Goal: Task Accomplishment & Management: Manage account settings

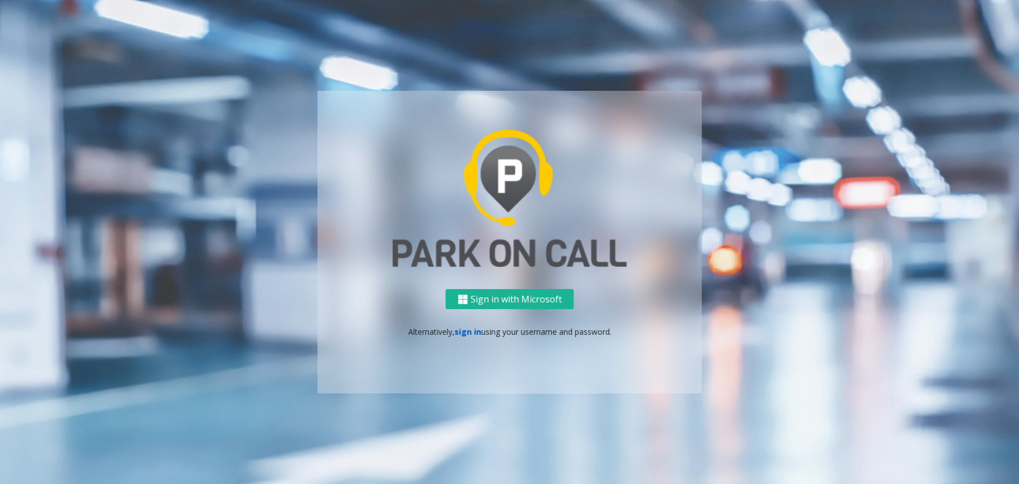
click at [475, 326] on link "sign in" at bounding box center [467, 331] width 27 height 11
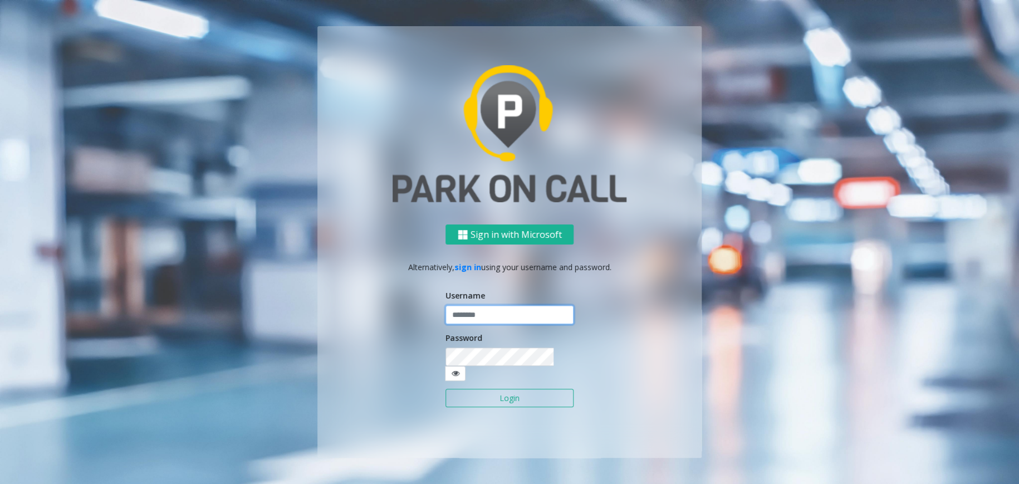
click at [480, 320] on input "text" at bounding box center [509, 314] width 128 height 19
type input "*"
type input "********"
click at [472, 394] on button "Login" at bounding box center [509, 398] width 128 height 19
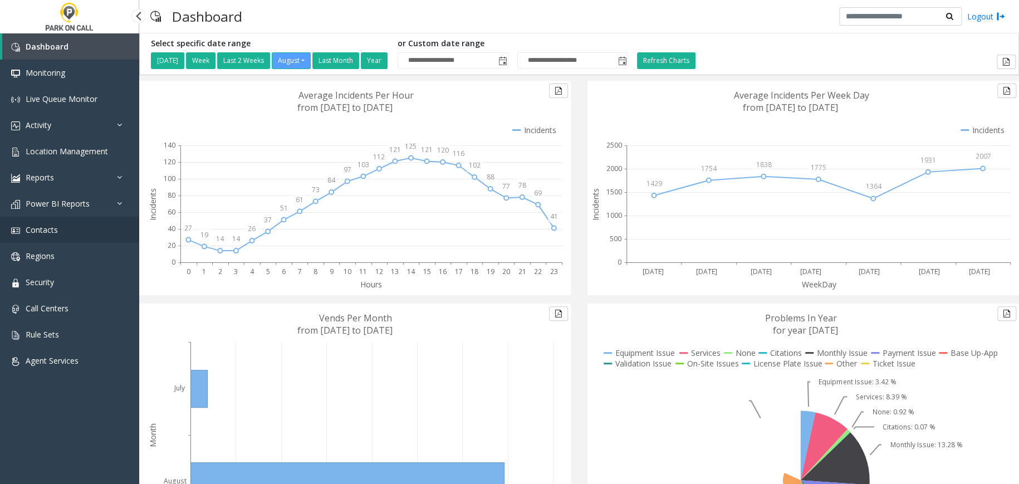
click at [101, 239] on link "Contacts" at bounding box center [69, 230] width 139 height 26
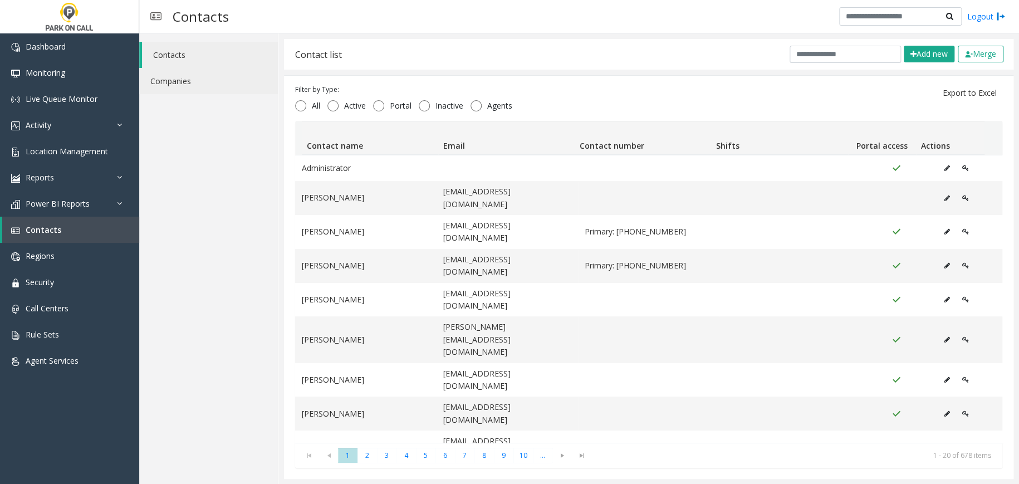
click at [241, 84] on link "Companies" at bounding box center [208, 81] width 139 height 26
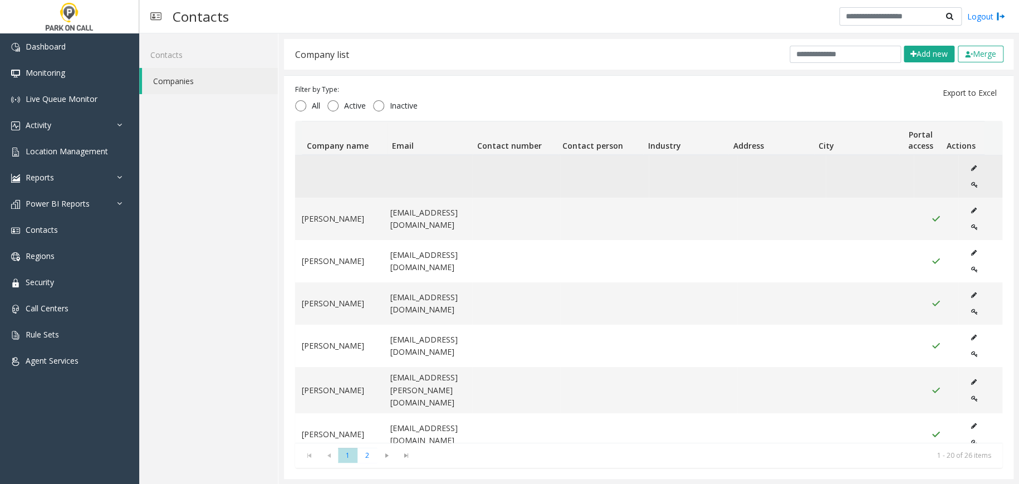
click at [971, 185] on icon "Data table" at bounding box center [974, 185] width 7 height 7
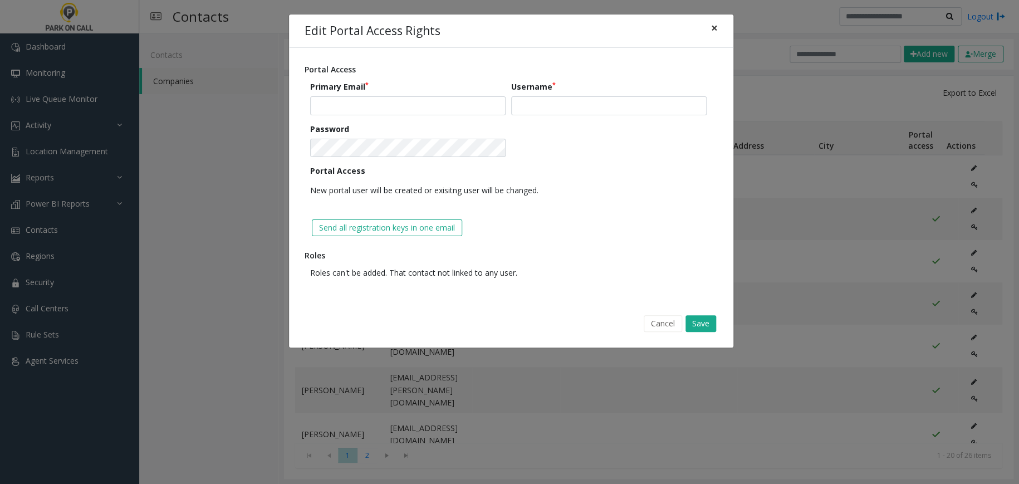
click at [719, 24] on button "×" at bounding box center [714, 27] width 22 height 27
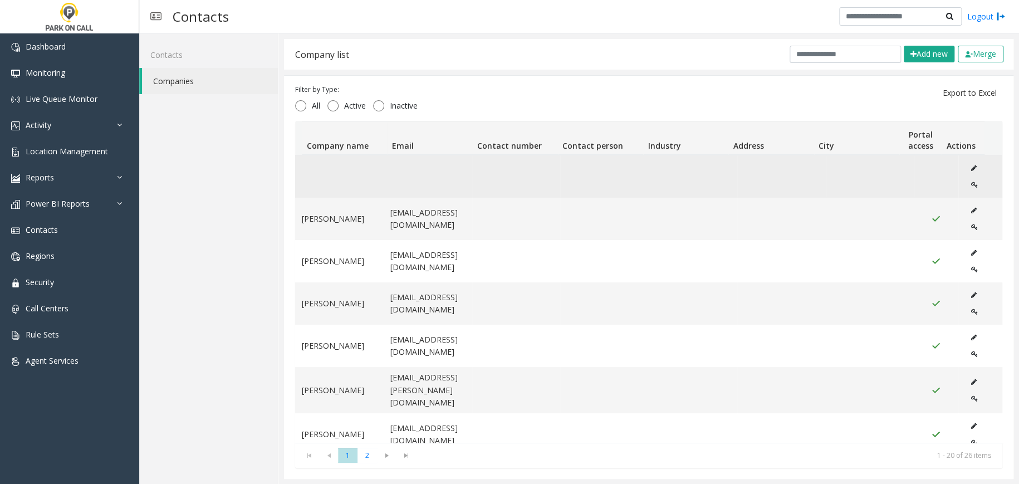
click at [971, 165] on icon "Data table" at bounding box center [974, 168] width 6 height 7
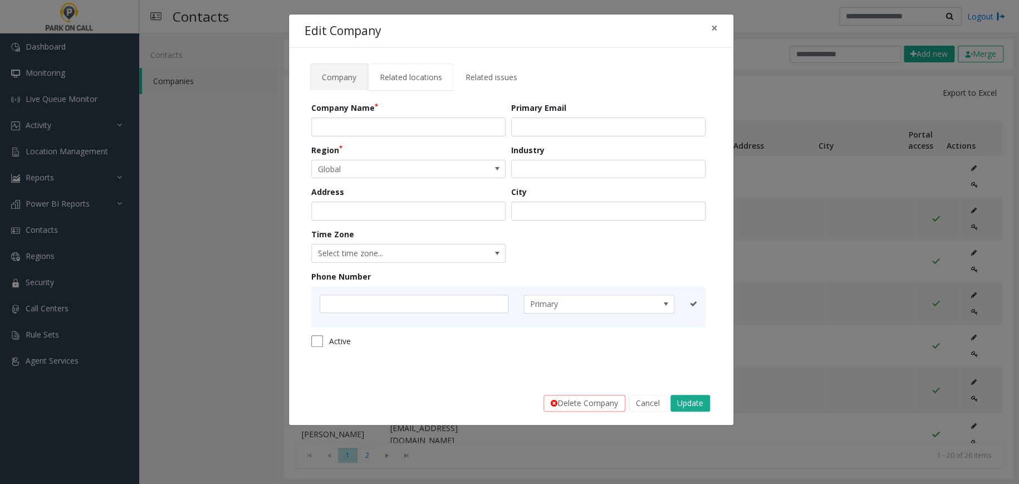
click at [393, 83] on link "Related locations" at bounding box center [411, 76] width 86 height 27
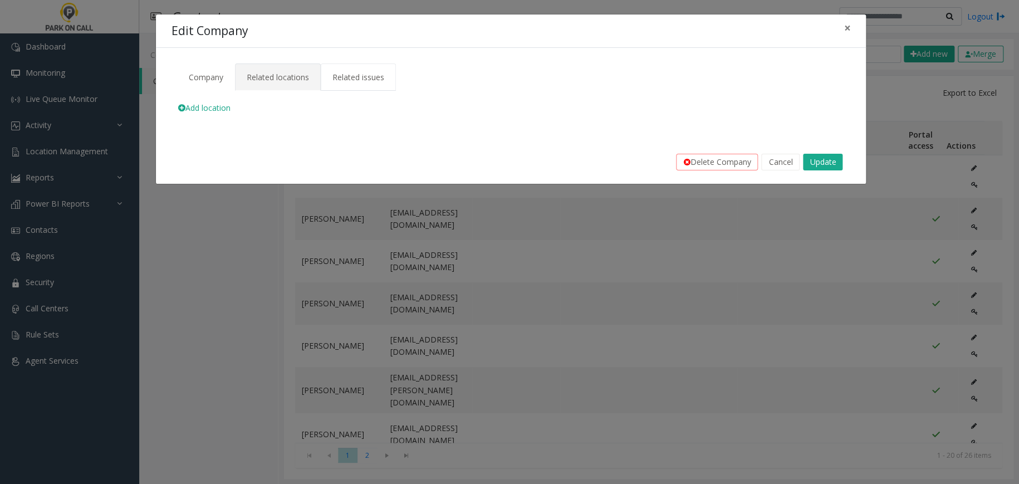
click at [334, 75] on span "Related issues" at bounding box center [358, 77] width 52 height 11
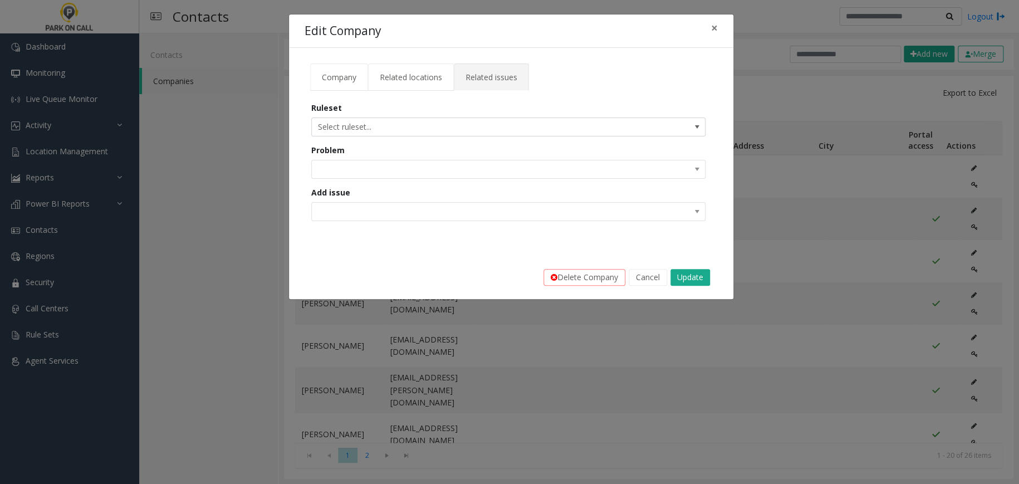
drag, startPoint x: 333, startPoint y: 79, endPoint x: 387, endPoint y: 90, distance: 55.3
click at [334, 78] on span "Company" at bounding box center [339, 77] width 35 height 11
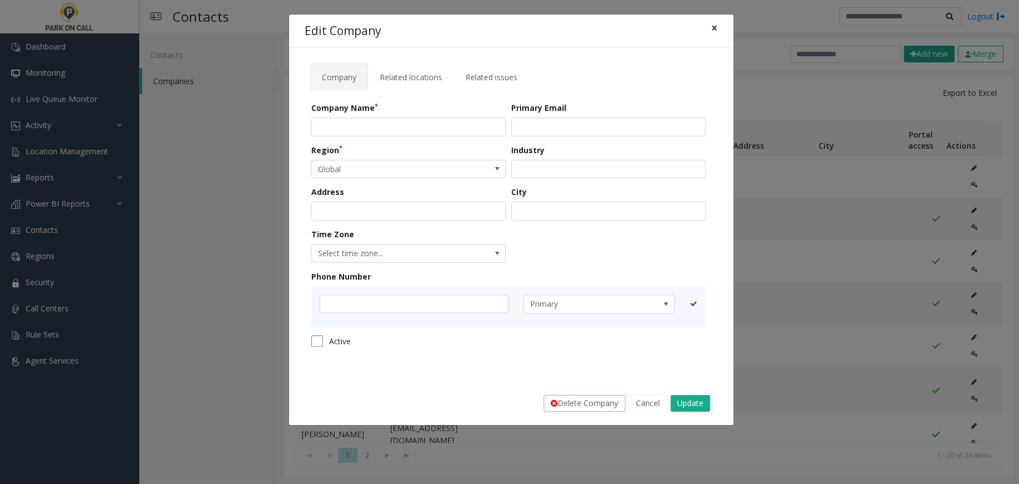
click at [704, 33] on button "×" at bounding box center [714, 27] width 22 height 27
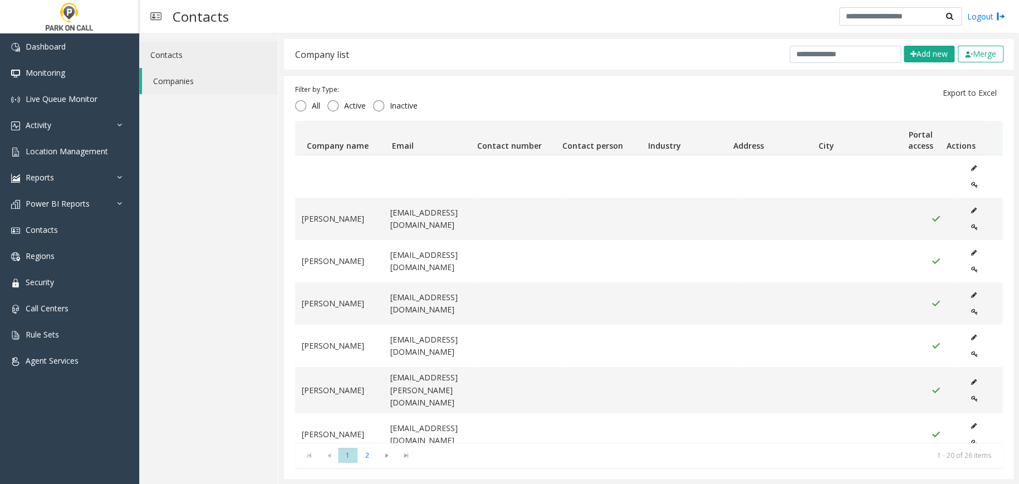
click at [184, 53] on link "Contacts" at bounding box center [208, 55] width 139 height 26
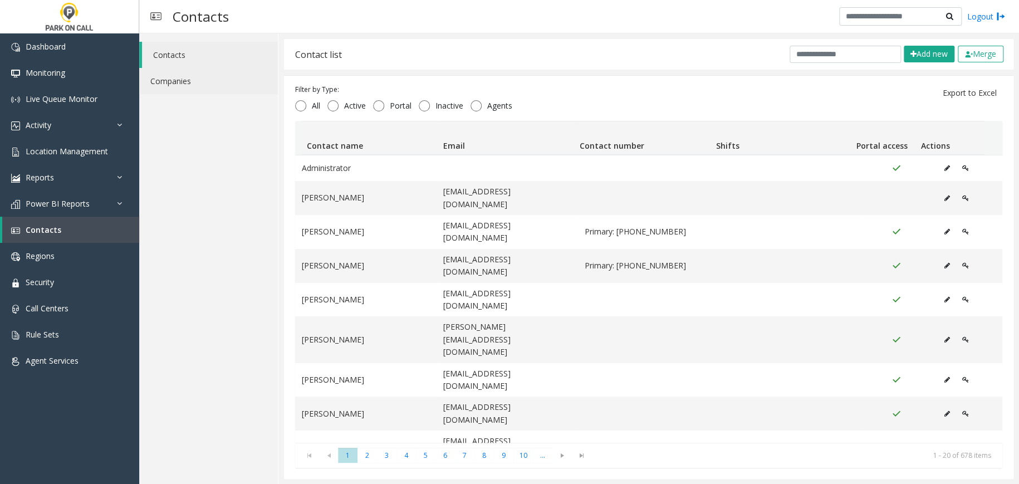
click at [182, 78] on link "Companies" at bounding box center [208, 81] width 139 height 26
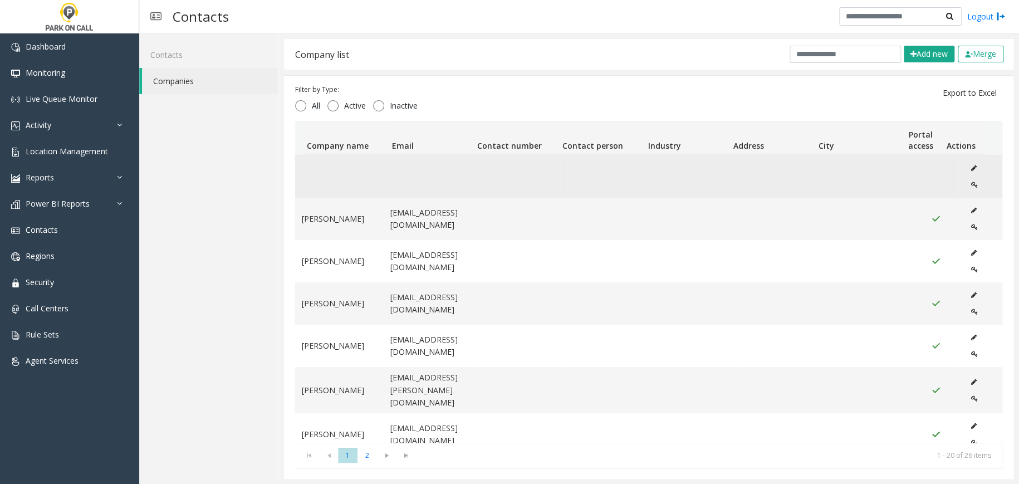
click at [971, 166] on icon "Data table" at bounding box center [974, 168] width 6 height 7
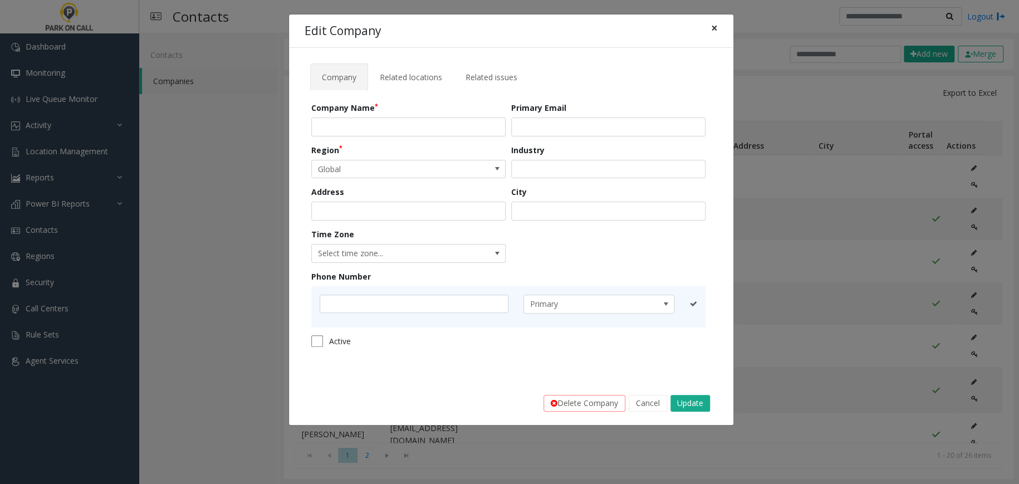
click at [715, 33] on span "×" at bounding box center [714, 28] width 7 height 16
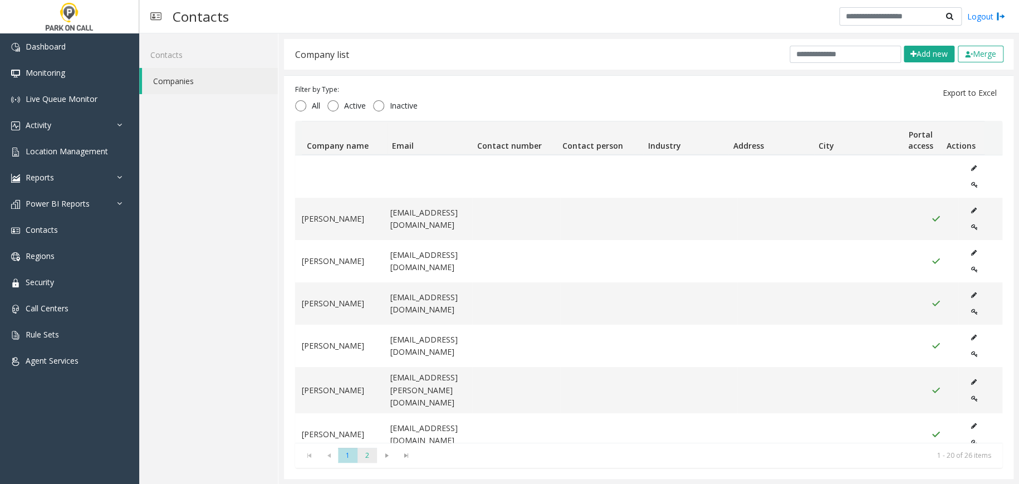
click at [374, 456] on span "2" at bounding box center [366, 455] width 19 height 15
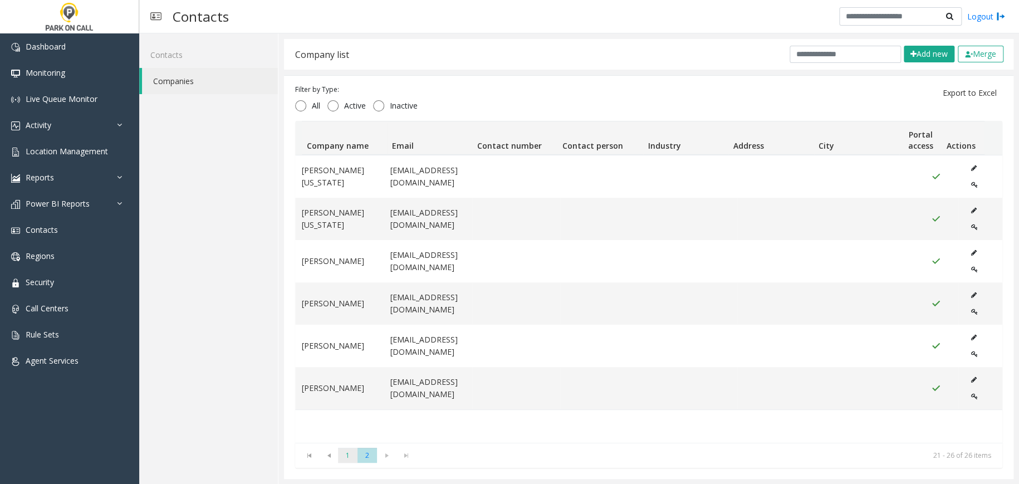
click at [346, 459] on span "1" at bounding box center [347, 455] width 19 height 15
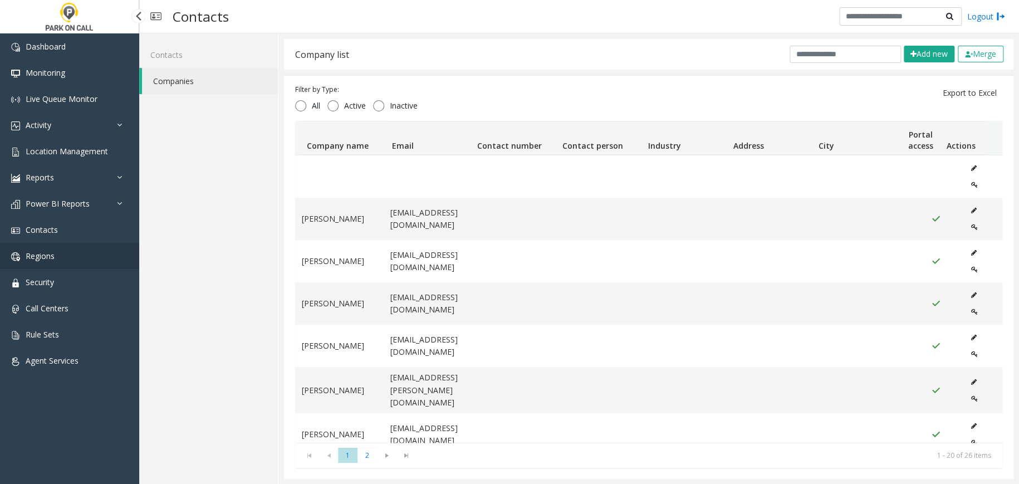
click at [66, 260] on link "Regions" at bounding box center [69, 256] width 139 height 26
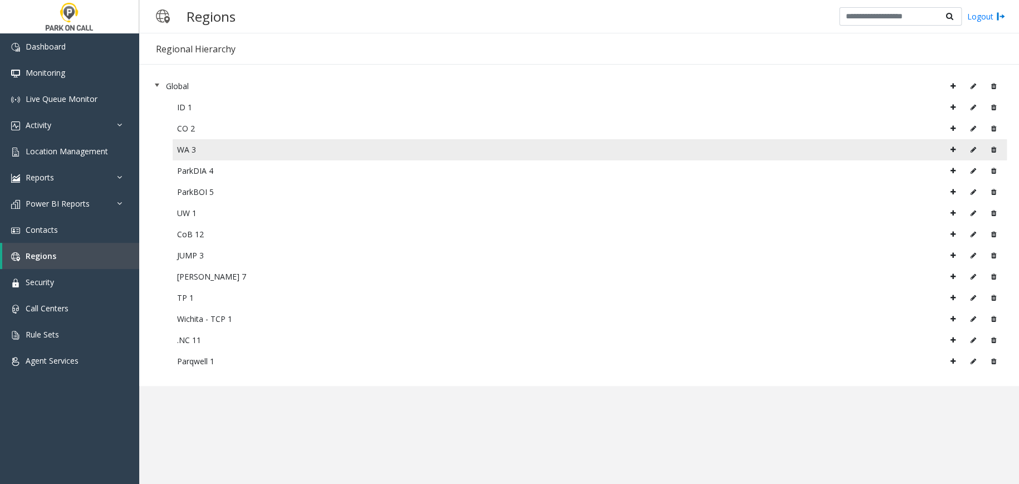
click at [226, 145] on div "WA 3" at bounding box center [589, 149] width 825 height 17
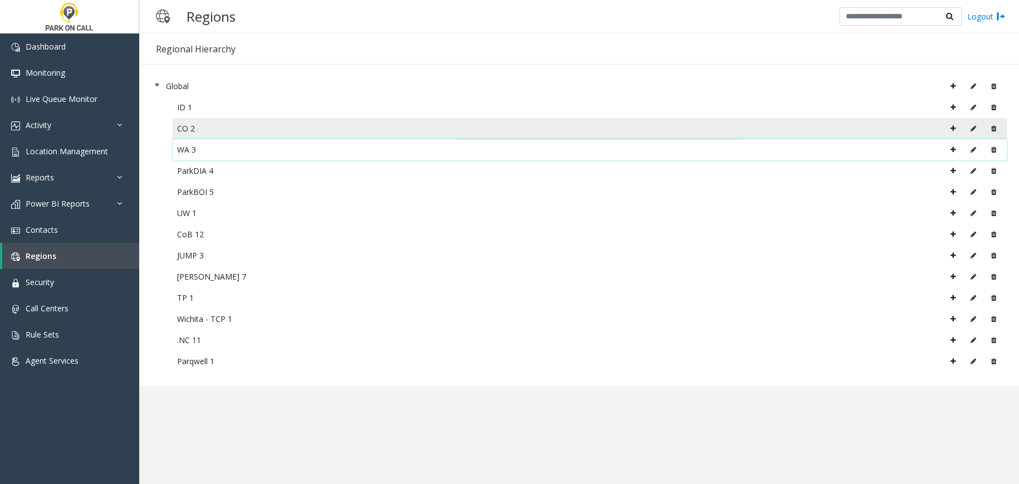
click at [237, 118] on span "CO 2" at bounding box center [590, 128] width 834 height 21
click at [214, 130] on div "CO 2" at bounding box center [589, 128] width 825 height 17
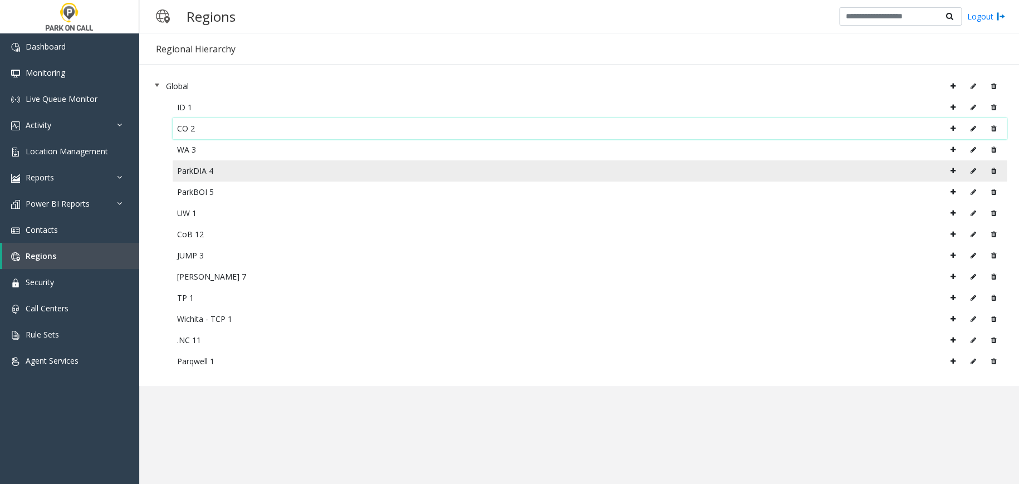
click at [208, 174] on div "ParkDIA 4" at bounding box center [589, 171] width 825 height 17
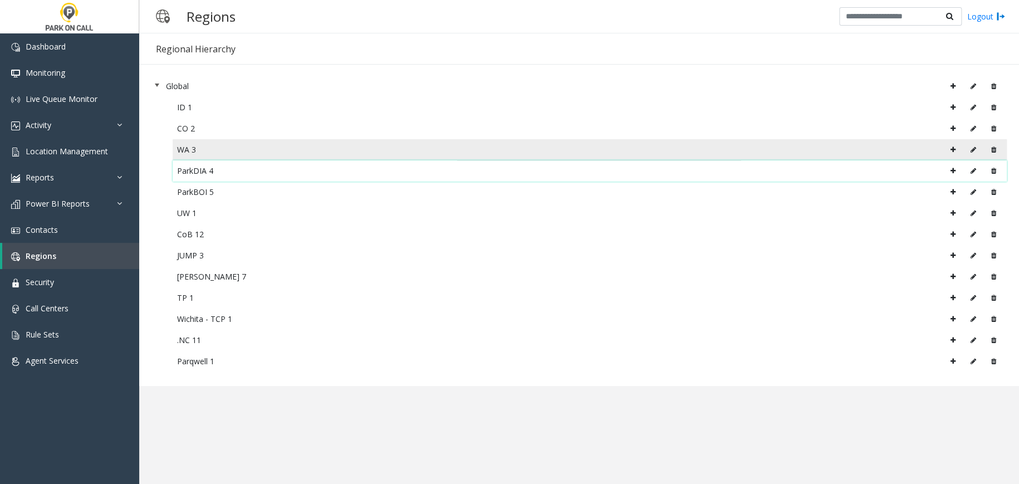
click at [675, 152] on div "WA 3" at bounding box center [589, 149] width 825 height 17
click at [971, 149] on icon at bounding box center [974, 149] width 6 height 7
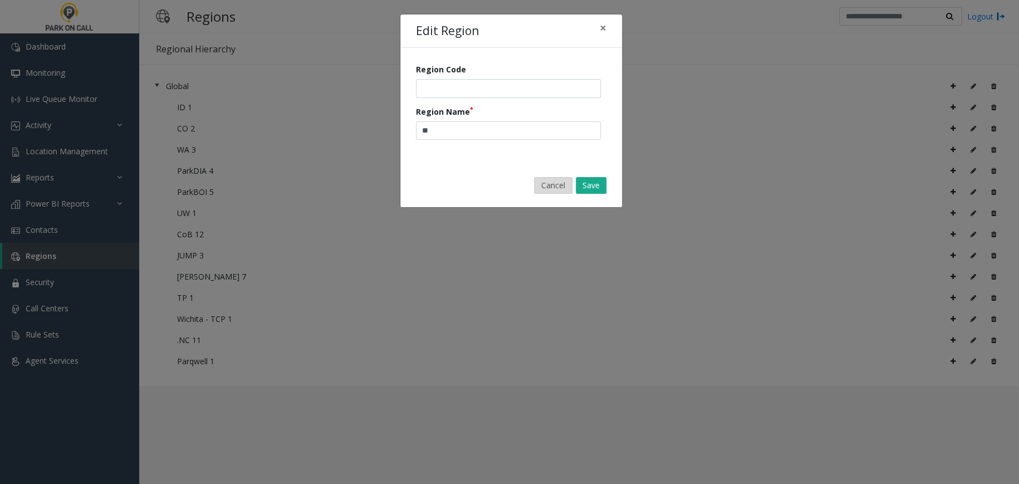
click at [549, 186] on button "Cancel" at bounding box center [553, 185] width 38 height 17
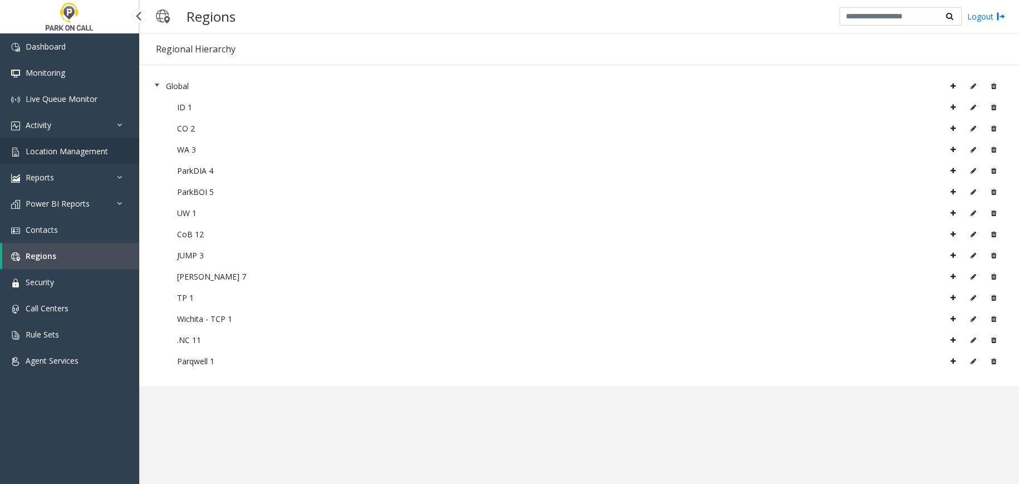
click at [95, 153] on span "Location Management" at bounding box center [67, 151] width 82 height 11
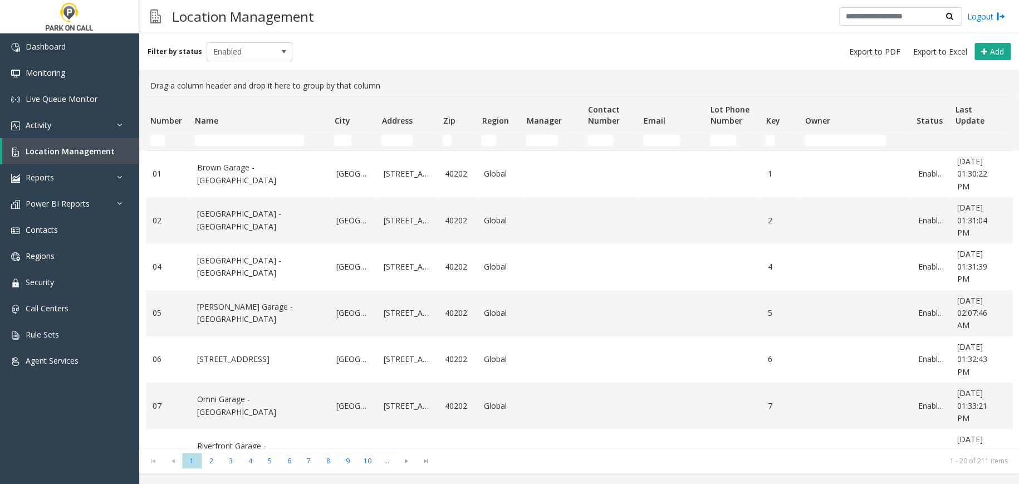
click at [489, 133] on td "Region Filter" at bounding box center [499, 140] width 45 height 20
click at [491, 139] on input "Region Filter" at bounding box center [489, 140] width 14 height 11
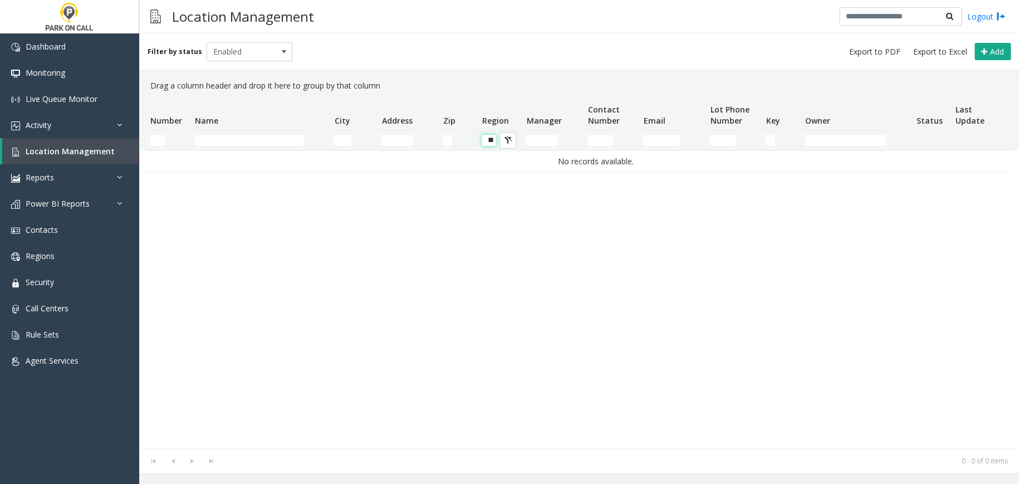
scroll to position [0, 2]
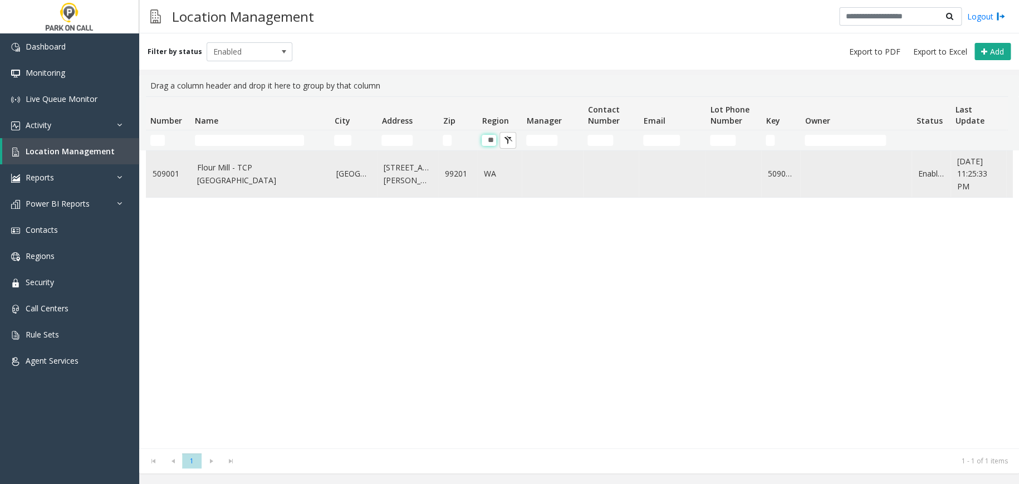
type input "**"
click at [258, 173] on link "Flour Mill - TCP [GEOGRAPHIC_DATA]" at bounding box center [260, 173] width 126 height 25
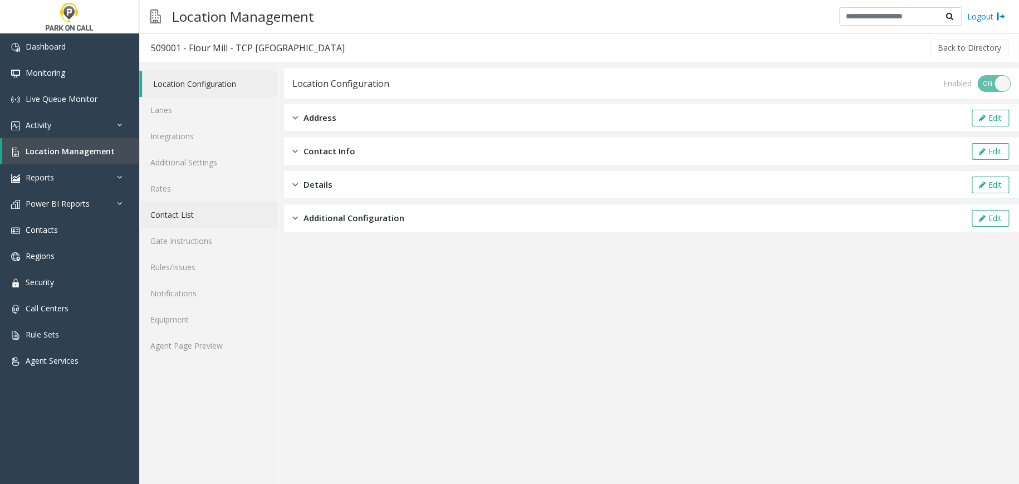
click at [221, 208] on link "Contact List" at bounding box center [208, 215] width 139 height 26
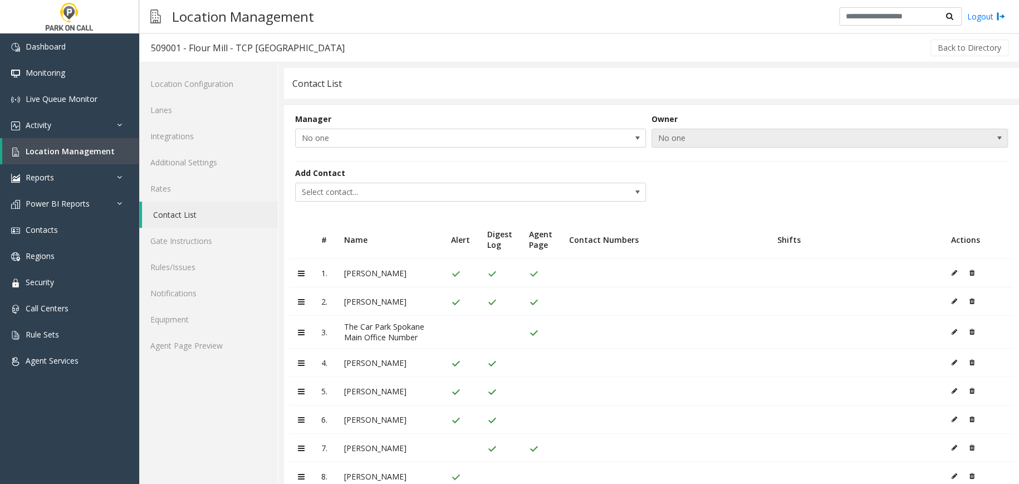
click at [785, 146] on span "No one" at bounding box center [830, 138] width 356 height 19
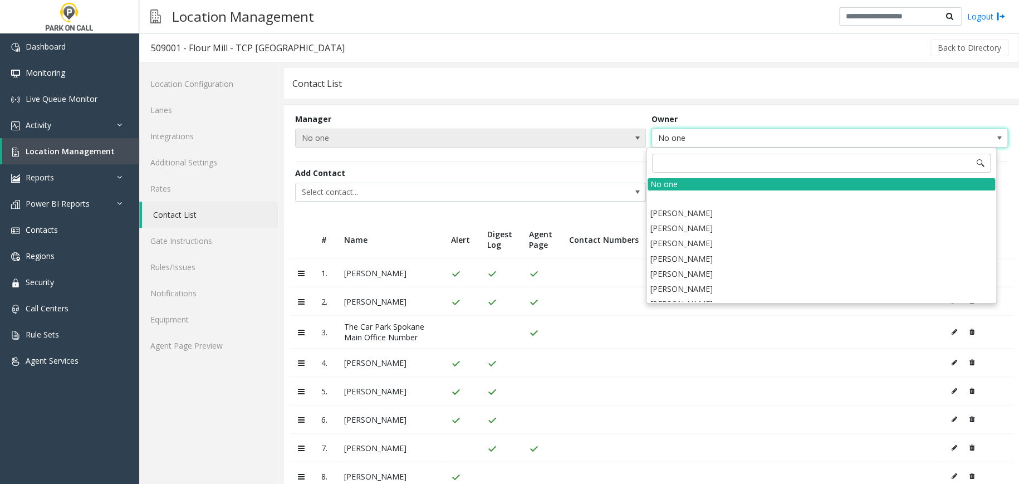
click at [389, 136] on span "No one" at bounding box center [436, 138] width 280 height 18
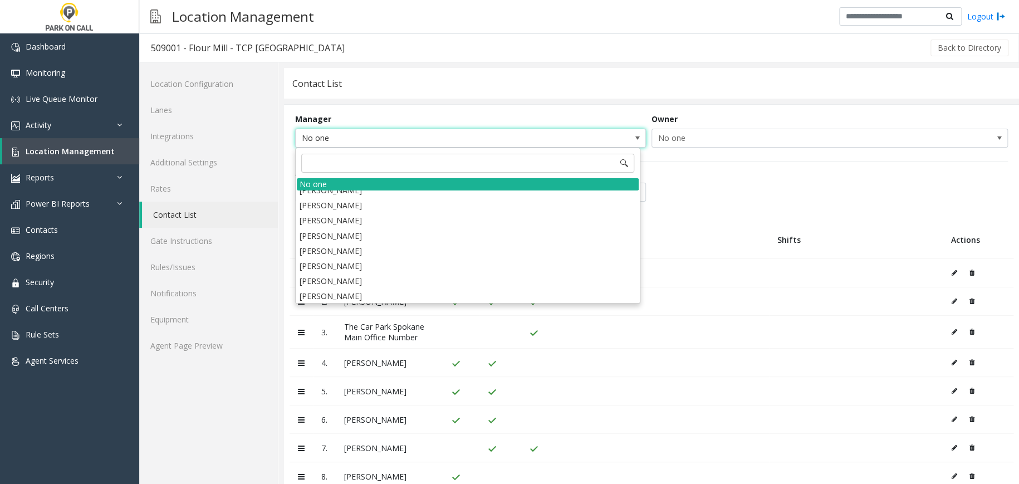
scroll to position [9726, 0]
click at [536, 79] on div "Contact List" at bounding box center [651, 83] width 735 height 31
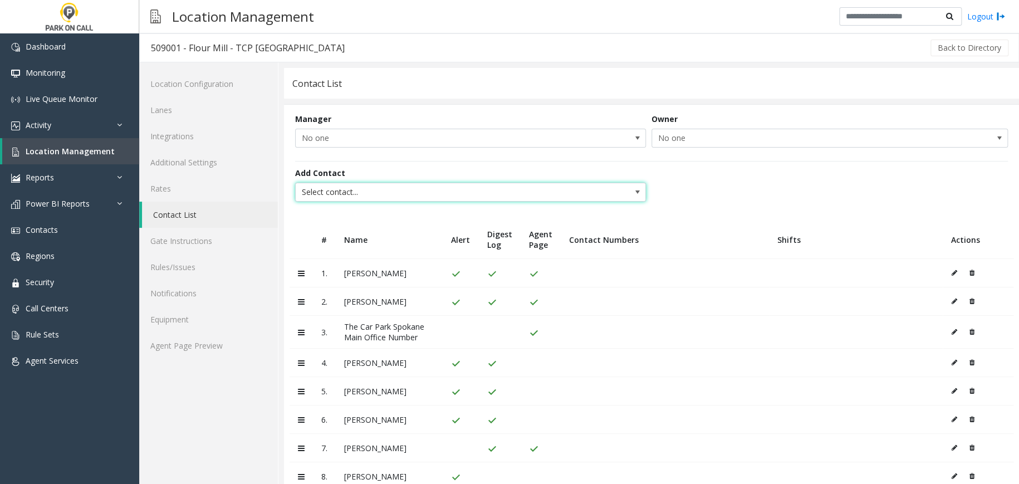
click at [375, 190] on span "Select contact..." at bounding box center [436, 192] width 280 height 18
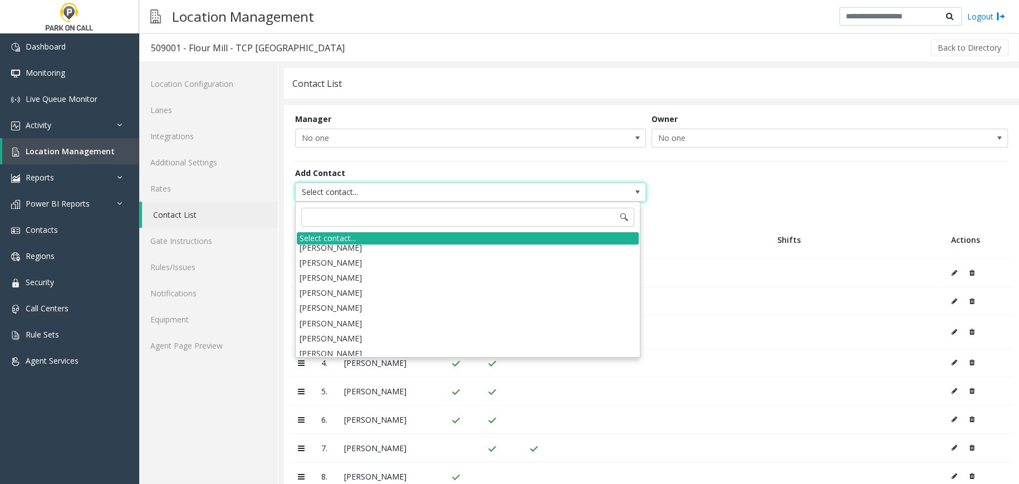
scroll to position [965, 0]
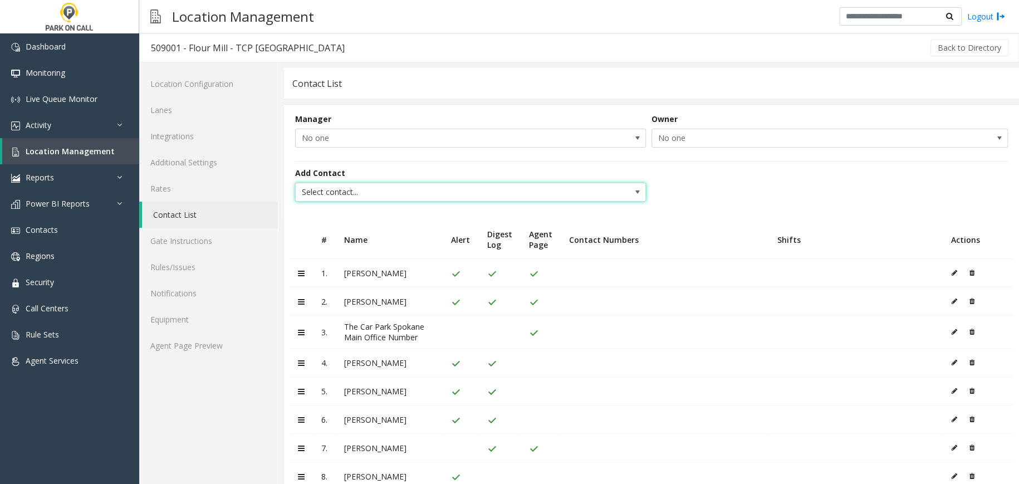
click at [633, 195] on span at bounding box center [637, 192] width 9 height 9
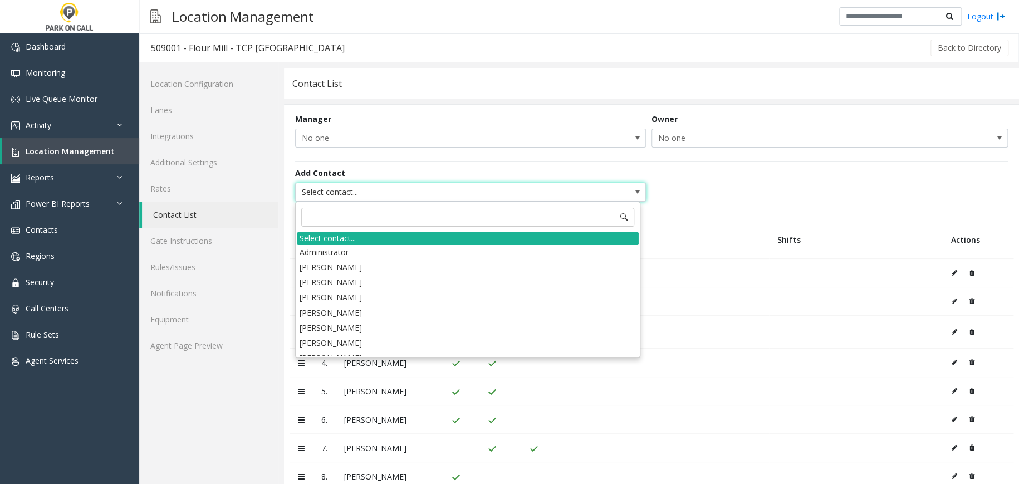
click at [662, 177] on div "Add Contact Select contact..." at bounding box center [651, 185] width 713 height 48
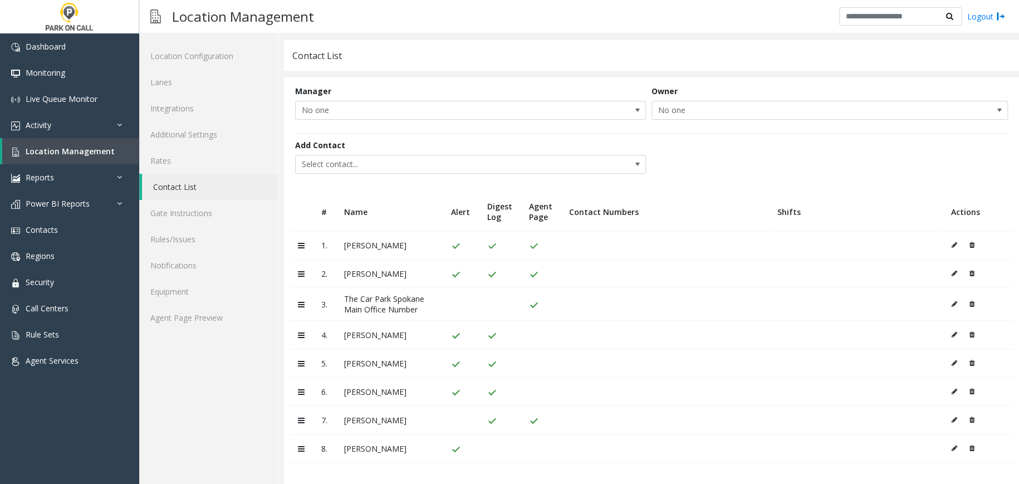
scroll to position [0, 0]
